Goal: Task Accomplishment & Management: Use online tool/utility

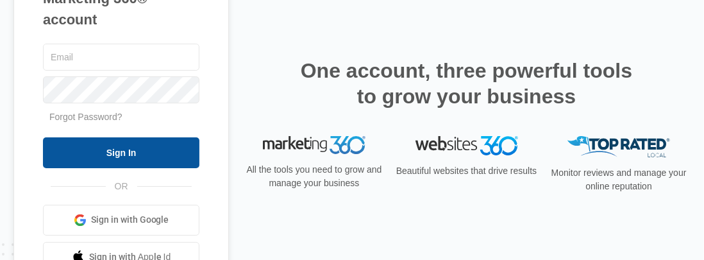
type input "[EMAIL_ADDRESS][DOMAIN_NAME]"
click at [119, 158] on input "Sign In" at bounding box center [121, 152] width 156 height 31
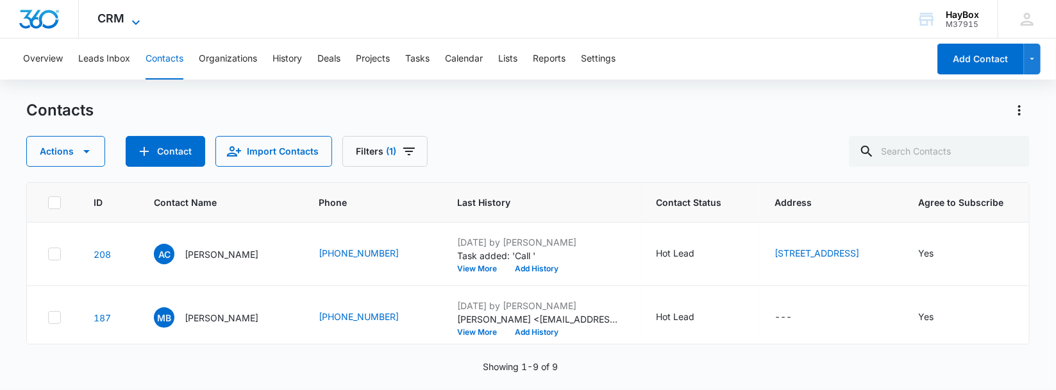
click at [130, 22] on icon at bounding box center [135, 22] width 15 height 15
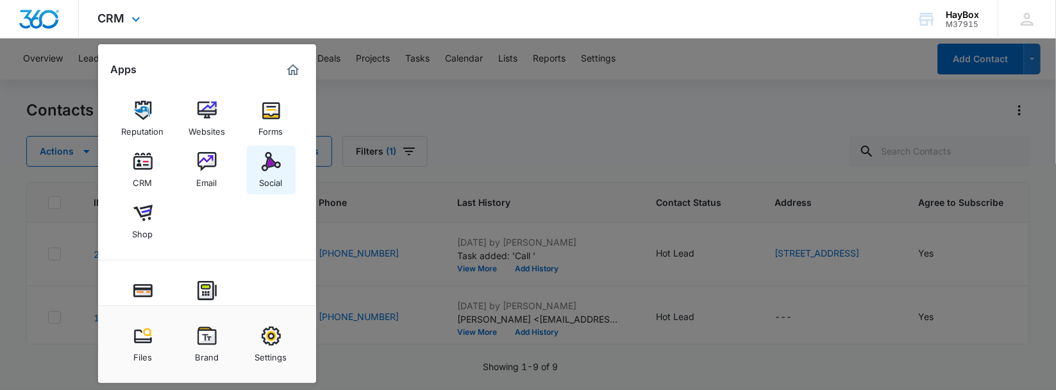
click at [264, 160] on img at bounding box center [271, 161] width 19 height 19
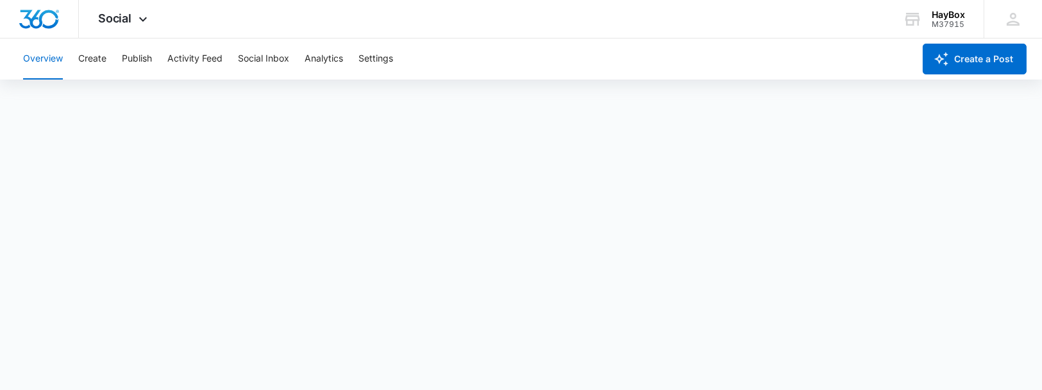
scroll to position [3, 0]
click at [96, 55] on button "Create" at bounding box center [92, 58] width 28 height 41
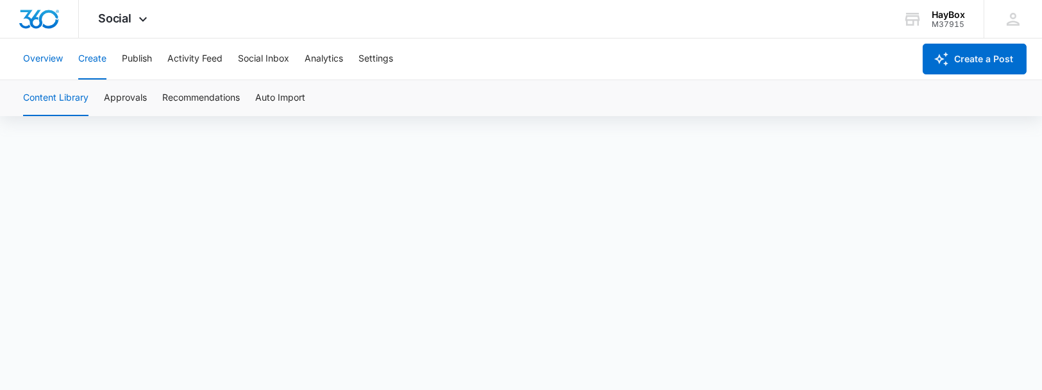
click at [37, 53] on button "Overview" at bounding box center [43, 58] width 40 height 41
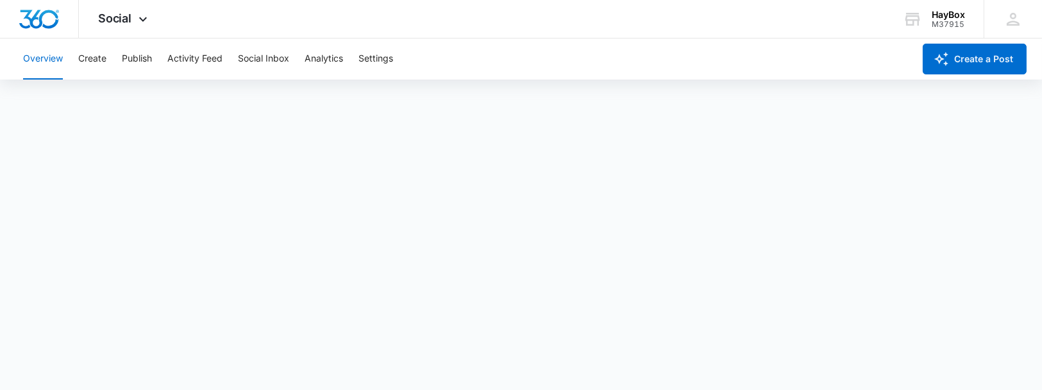
scroll to position [3, 0]
